Goal: Information Seeking & Learning: Understand process/instructions

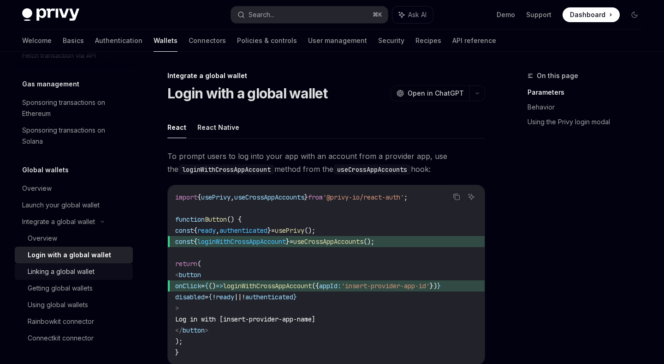
scroll to position [551, 0]
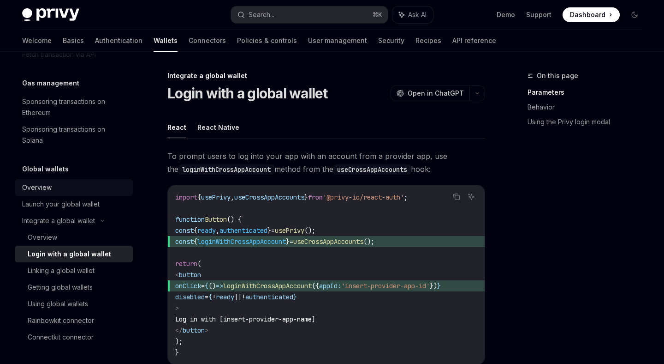
click at [48, 190] on div "Overview" at bounding box center [37, 187] width 30 height 11
type textarea "*"
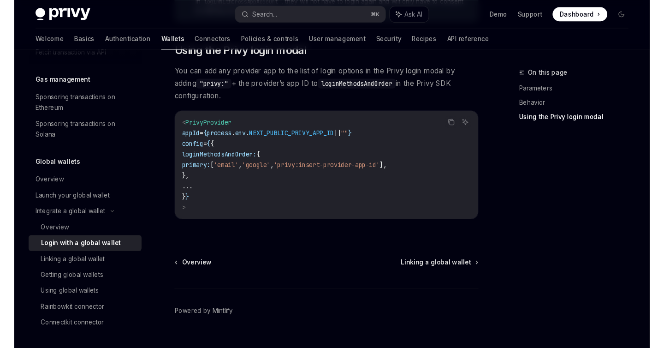
scroll to position [683, 0]
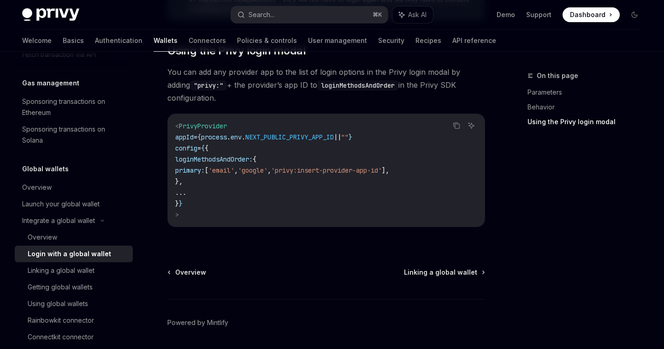
type textarea "*"
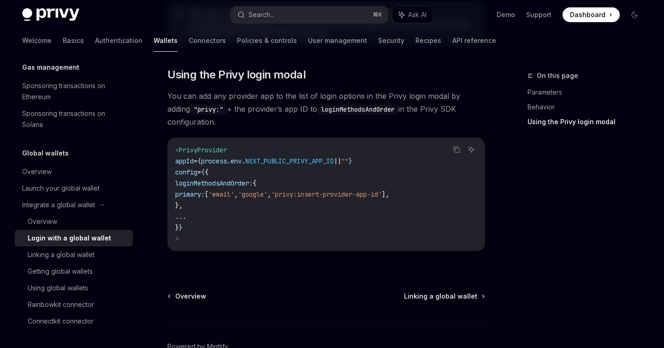
scroll to position [660, 0]
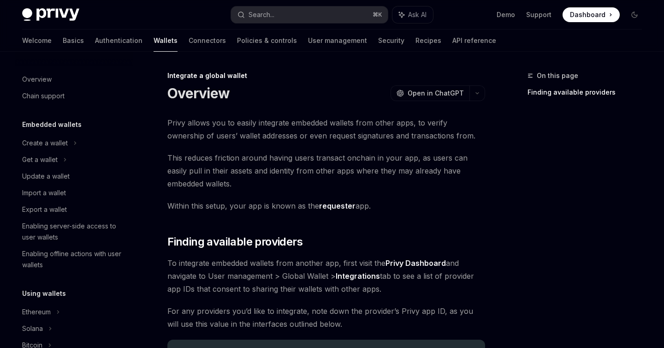
scroll to position [567, 0]
